Goal: Information Seeking & Learning: Learn about a topic

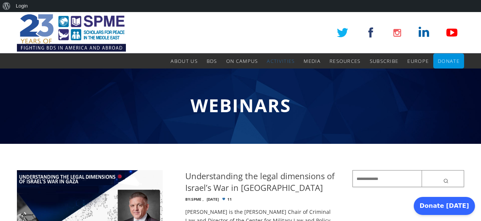
click at [372, 176] on input "text" at bounding box center [409, 178] width 112 height 17
type input "**********"
click at [422, 170] on button "submit" at bounding box center [443, 178] width 42 height 17
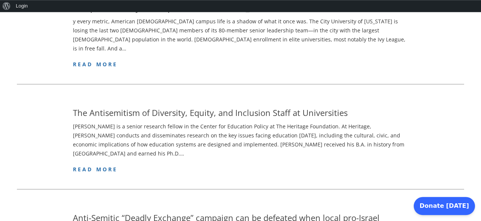
scroll to position [611, 0]
click at [85, 165] on span "read more" at bounding box center [95, 168] width 45 height 7
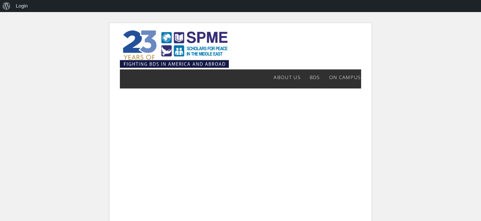
click at [43, 135] on html "About WordPress About WordPress Get Involved [DOMAIN_NAME] Documentation Learn …" at bounding box center [240, 149] width 481 height 274
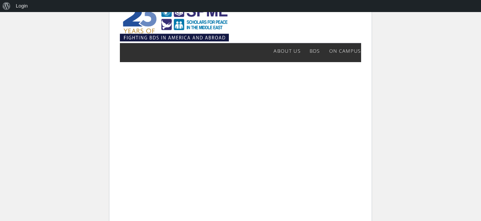
scroll to position [27, 0]
